Goal: Complete application form

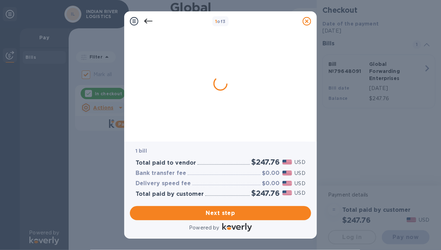
checkbox input "false"
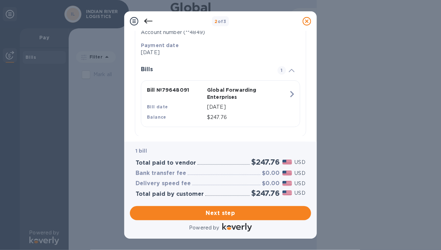
scroll to position [151, 0]
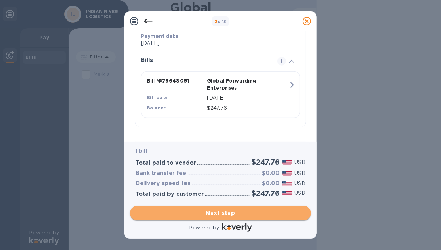
click at [230, 213] on span "Next step" at bounding box center [221, 213] width 170 height 9
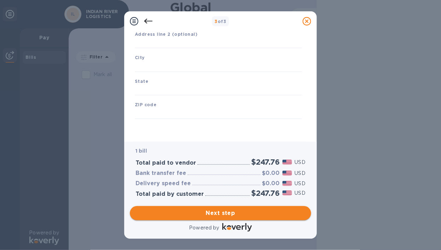
scroll to position [97, 0]
type input "[GEOGRAPHIC_DATA]"
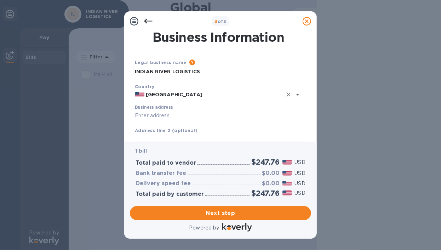
scroll to position [35, 0]
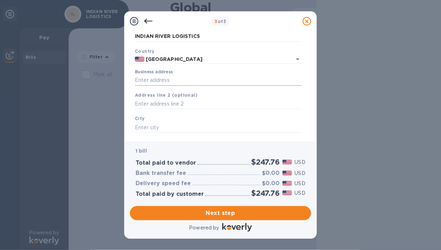
click at [208, 84] on input "Business address" at bounding box center [218, 80] width 167 height 11
type input "[STREET_ADDRESS][PERSON_NAME]"
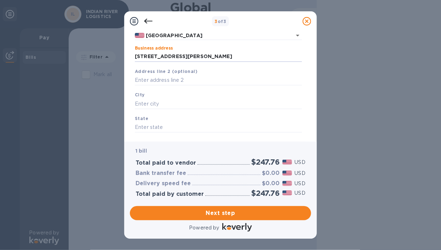
scroll to position [71, 0]
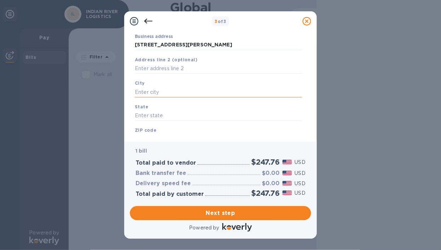
click at [192, 94] on input "text" at bounding box center [218, 92] width 167 height 11
click at [191, 97] on input "text" at bounding box center [218, 92] width 167 height 11
click at [190, 91] on input "text" at bounding box center [218, 92] width 167 height 11
type input "SATELLITE BEACH"
type input "FL"
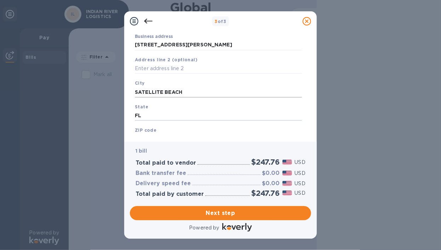
scroll to position [80, 0]
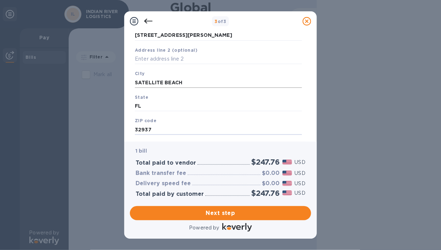
type input "32937"
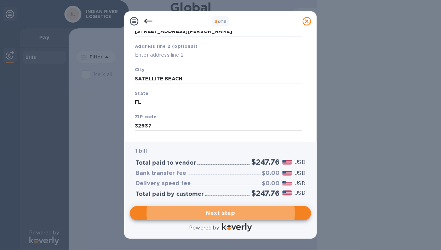
scroll to position [97, 0]
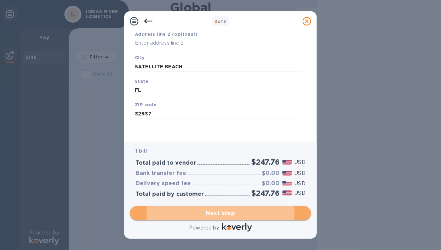
click at [224, 214] on span "Next step" at bounding box center [221, 213] width 170 height 9
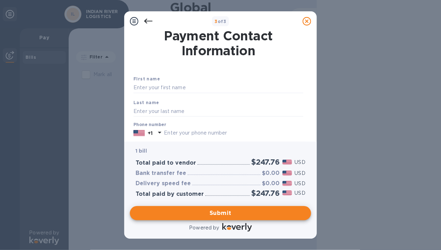
scroll to position [0, 0]
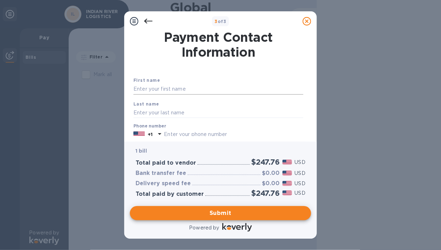
click at [182, 86] on input "text" at bounding box center [219, 89] width 170 height 11
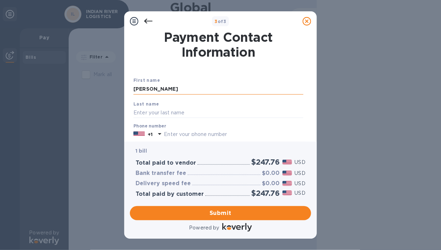
type input "[PERSON_NAME]"
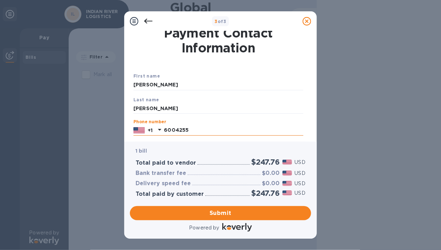
click at [166, 128] on input "6004255" at bounding box center [234, 130] width 140 height 11
click at [165, 129] on input "6004255" at bounding box center [234, 130] width 140 height 11
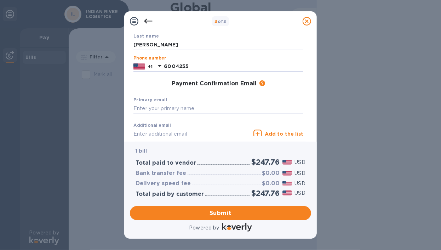
drag, startPoint x: 184, startPoint y: 130, endPoint x: 162, endPoint y: 135, distance: 22.5
click at [162, 135] on div "First name [PERSON_NAME] Last name [PERSON_NAME] Phone number [PHONE_NUMBER] Pa…" at bounding box center [219, 85] width 176 height 159
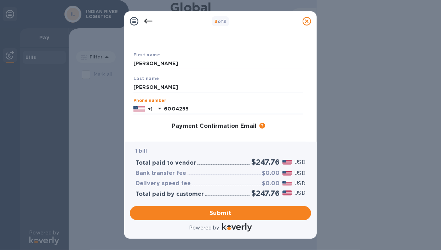
scroll to position [24, 0]
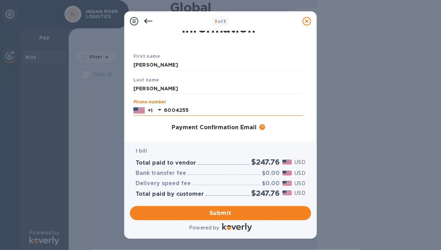
click at [178, 111] on input "6004255" at bounding box center [234, 110] width 140 height 11
click at [175, 110] on input "6004255" at bounding box center [234, 110] width 140 height 11
click at [176, 109] on input "6004255" at bounding box center [234, 110] width 140 height 11
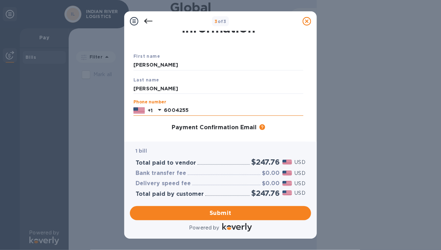
click at [205, 110] on input "6004255" at bounding box center [234, 110] width 140 height 11
type input "6"
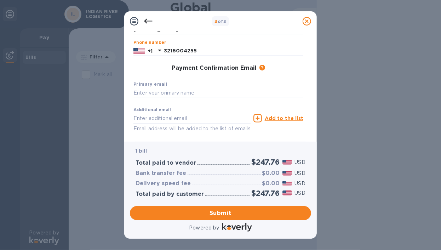
scroll to position [95, 0]
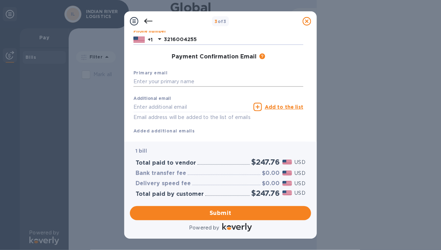
type input "3216004255"
click at [193, 83] on input "text" at bounding box center [219, 82] width 170 height 11
type input "[EMAIL_ADDRESS][DOMAIN_NAME]"
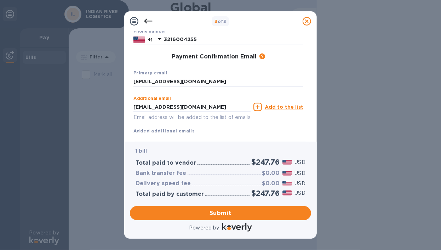
drag, startPoint x: 170, startPoint y: 109, endPoint x: 84, endPoint y: 112, distance: 85.8
click at [84, 112] on div "3 of 3 Payment Contact Information First name [PERSON_NAME] Last name [PERSON_N…" at bounding box center [220, 125] width 441 height 250
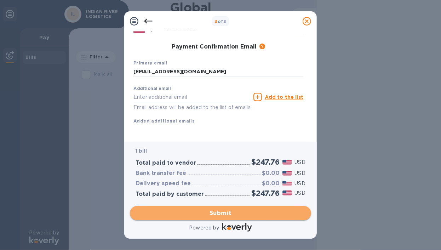
click at [224, 214] on span "Submit" at bounding box center [221, 213] width 170 height 9
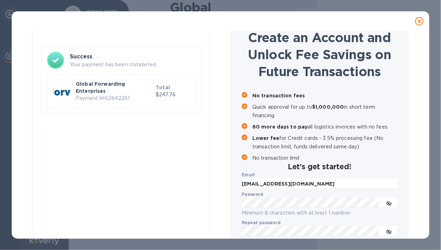
scroll to position [0, 0]
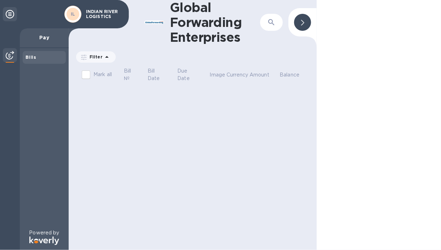
click at [10, 13] on icon at bounding box center [10, 14] width 9 height 9
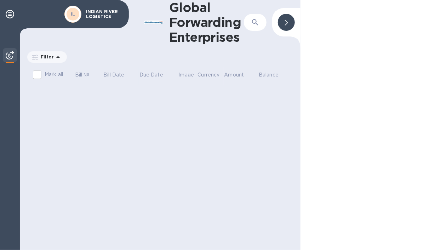
click at [108, 15] on p "INDIAN RIVER LOGISTICS" at bounding box center [103, 14] width 35 height 10
click at [9, 15] on icon at bounding box center [10, 14] width 9 height 9
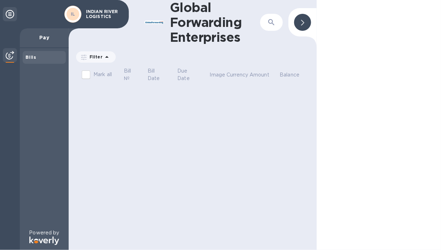
click at [9, 15] on icon at bounding box center [10, 14] width 9 height 9
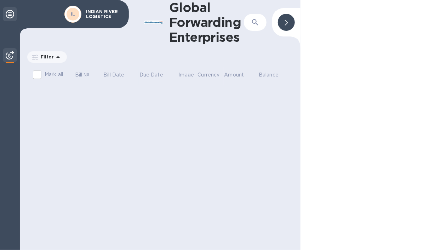
click at [9, 15] on icon at bounding box center [10, 14] width 9 height 9
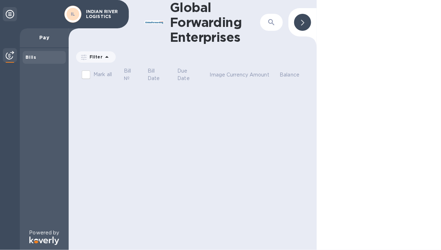
click at [305, 23] on div at bounding box center [302, 22] width 17 height 17
